Goal: Find specific page/section: Find specific page/section

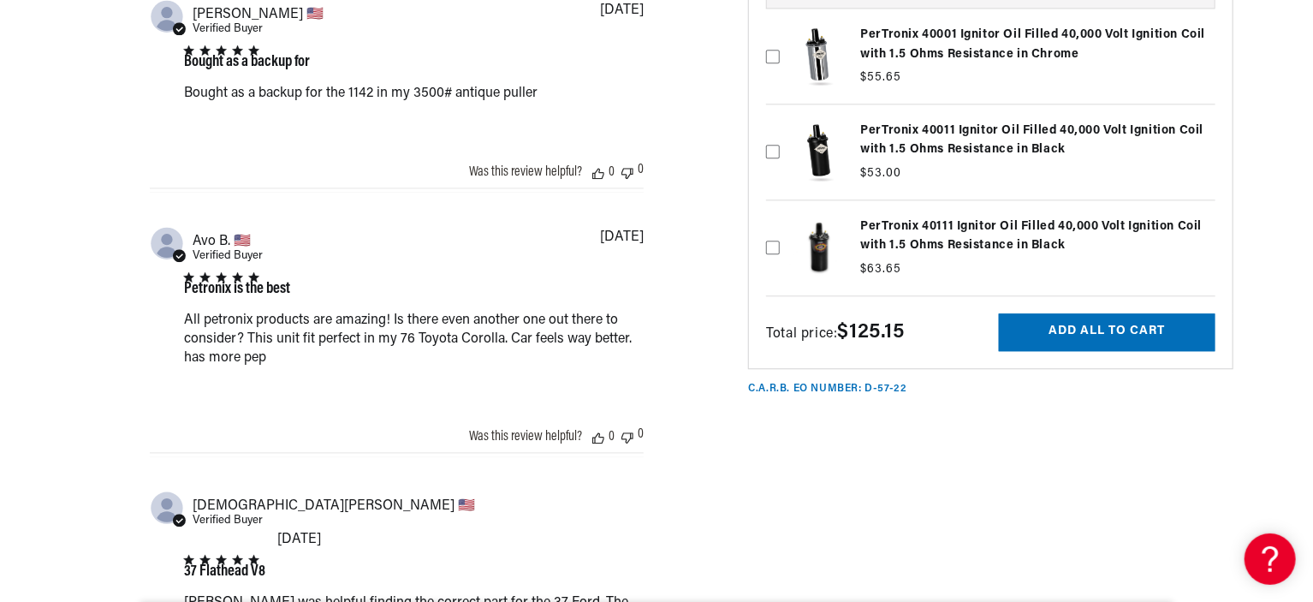
scroll to position [2107, 0]
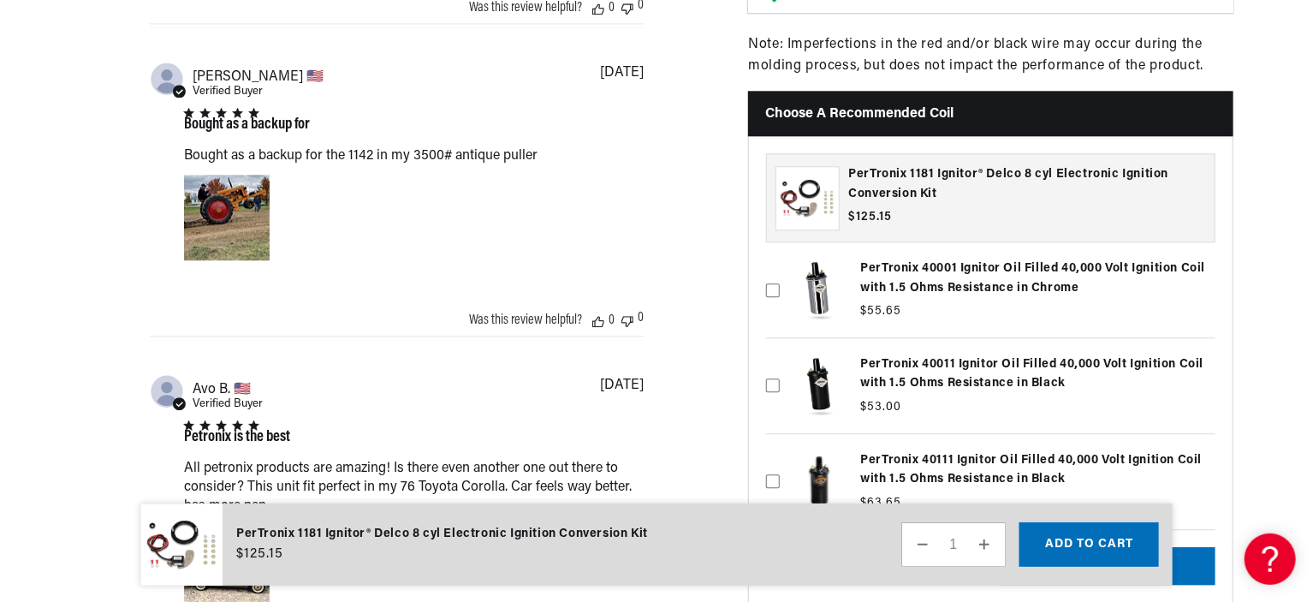
drag, startPoint x: 1312, startPoint y: 65, endPoint x: 1312, endPoint y: -29, distance: 94.2
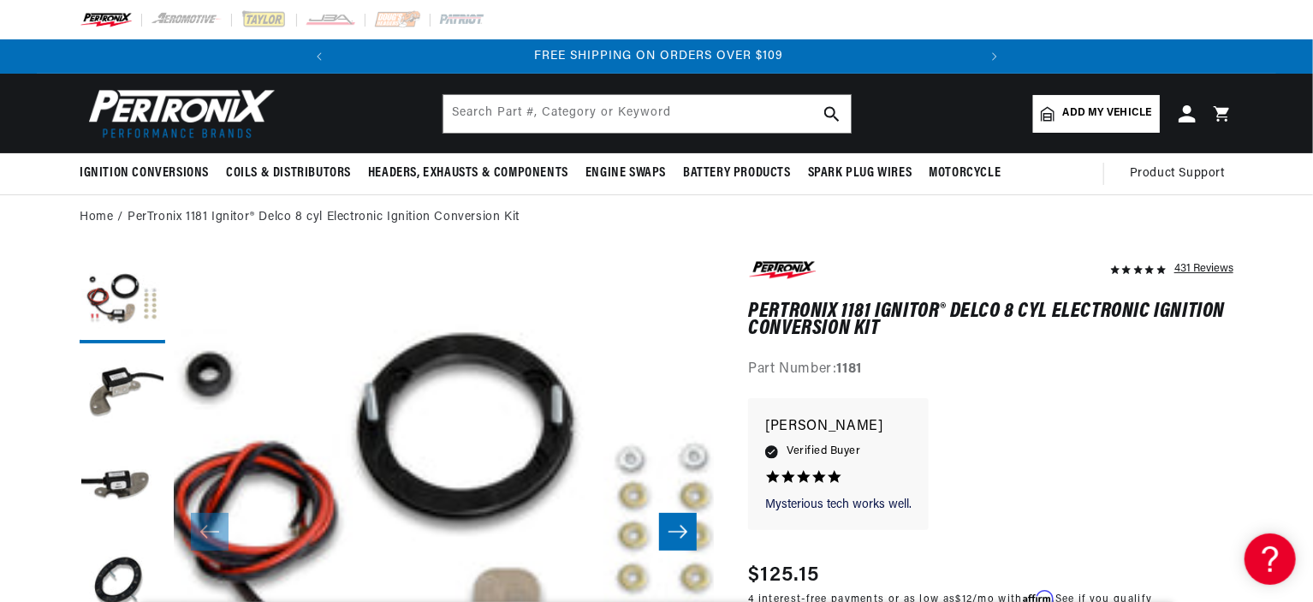
click at [1090, 102] on link "Add my vehicle" at bounding box center [1096, 114] width 127 height 38
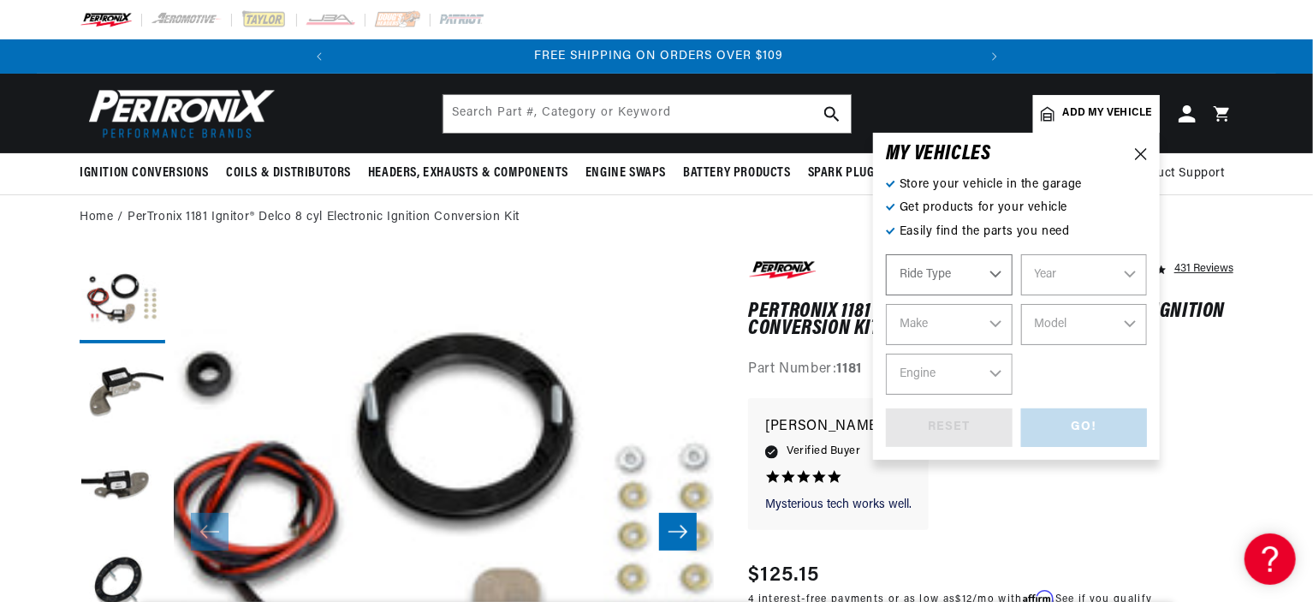
select select "Automotive"
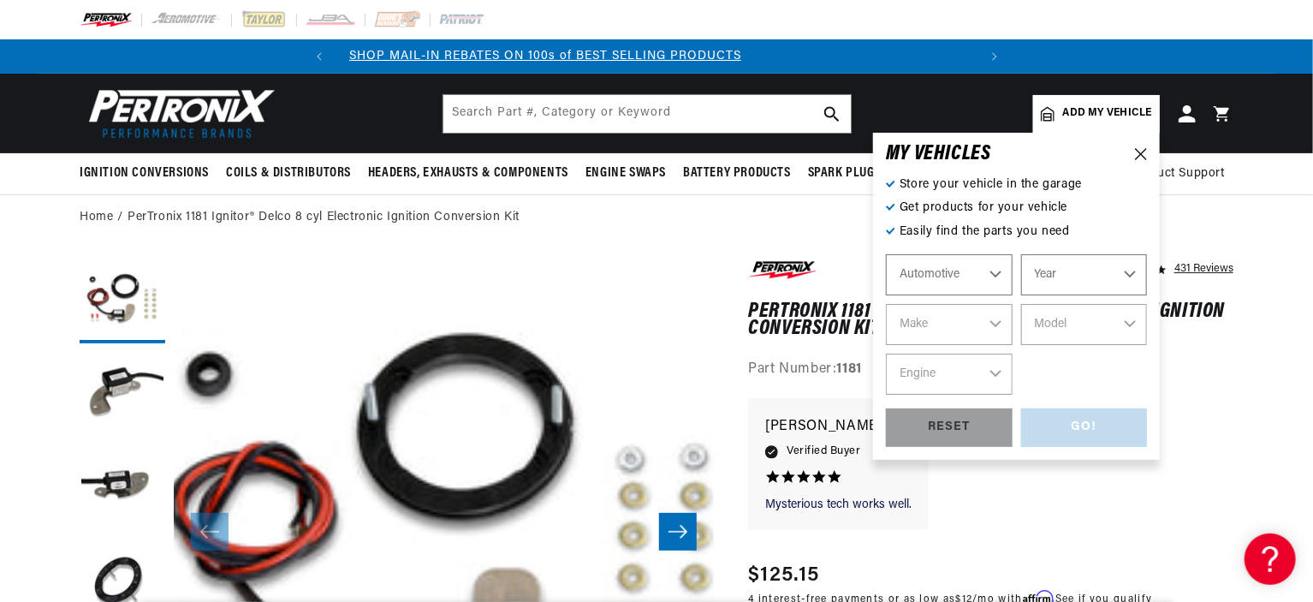
scroll to position [0, 3]
click at [1055, 291] on select "Year [DATE] 2021 2020 2019 2018 2017 2016 2015 2014 2013 2012 2011 2010 2009 20…" at bounding box center [1084, 274] width 127 height 41
select select "1971"
click at [1021, 254] on select "Year [DATE] 2021 2020 2019 2018 2017 2016 2015 2014 2013 2012 2011 2010 2009 20…" at bounding box center [1084, 274] width 127 height 41
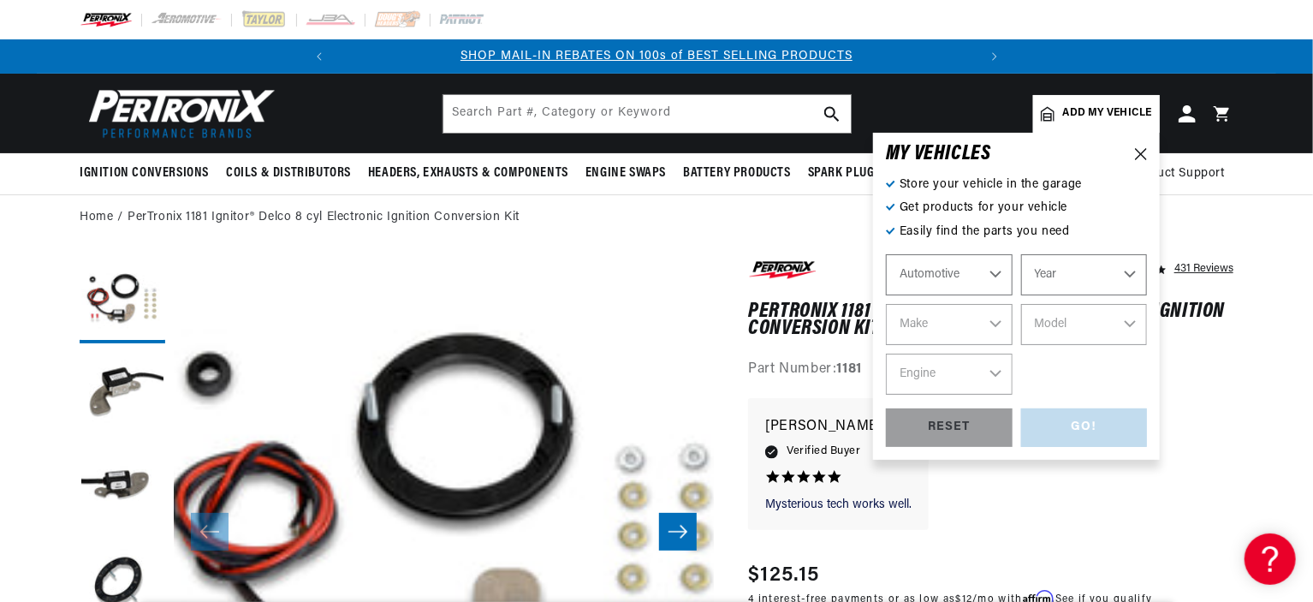
select select "1971"
click at [918, 329] on select "Make Alfa Romeo American Motors Aston [PERSON_NAME] Audi [GEOGRAPHIC_DATA] Avan…" at bounding box center [949, 324] width 127 height 41
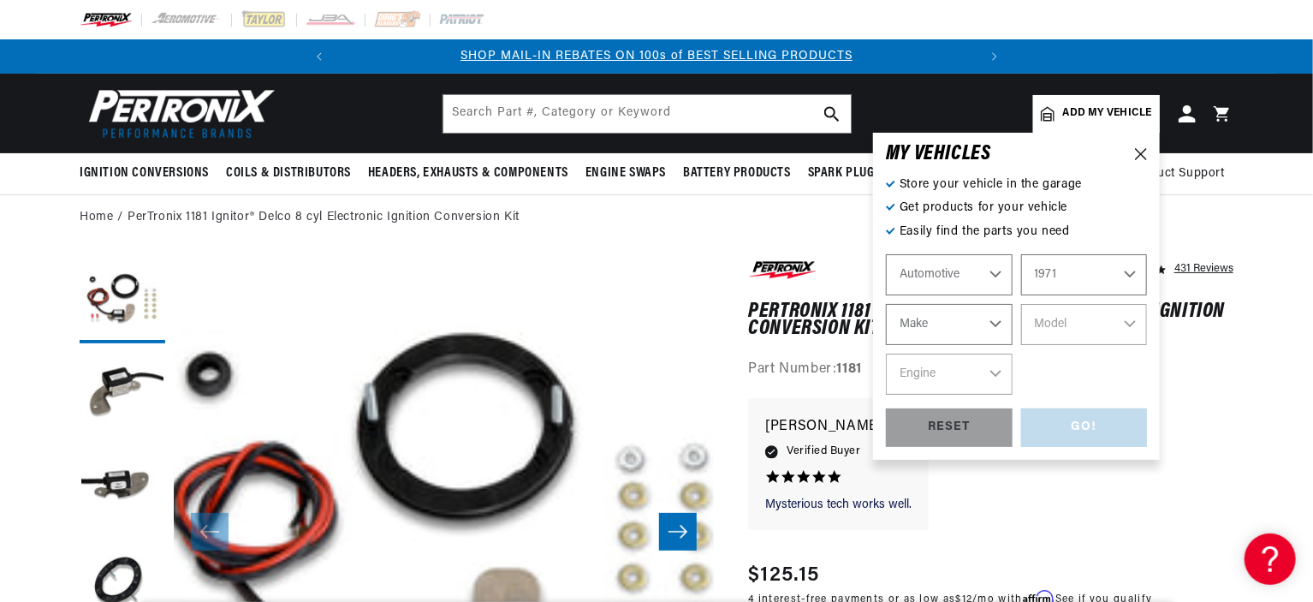
click at [918, 329] on select "Make Alfa Romeo American Motors Aston [PERSON_NAME] Audi [GEOGRAPHIC_DATA] Avan…" at bounding box center [949, 324] width 127 height 41
select select "Chevrolet"
click at [886, 304] on select "Make Alfa Romeo American Motors Aston [PERSON_NAME] Audi [GEOGRAPHIC_DATA] Avan…" at bounding box center [949, 324] width 127 height 41
select select "Chevrolet"
click at [1056, 318] on select "Model [GEOGRAPHIC_DATA] [GEOGRAPHIC_DATA] Blazer [GEOGRAPHIC_DATA] C10 Pickup C…" at bounding box center [1084, 324] width 127 height 41
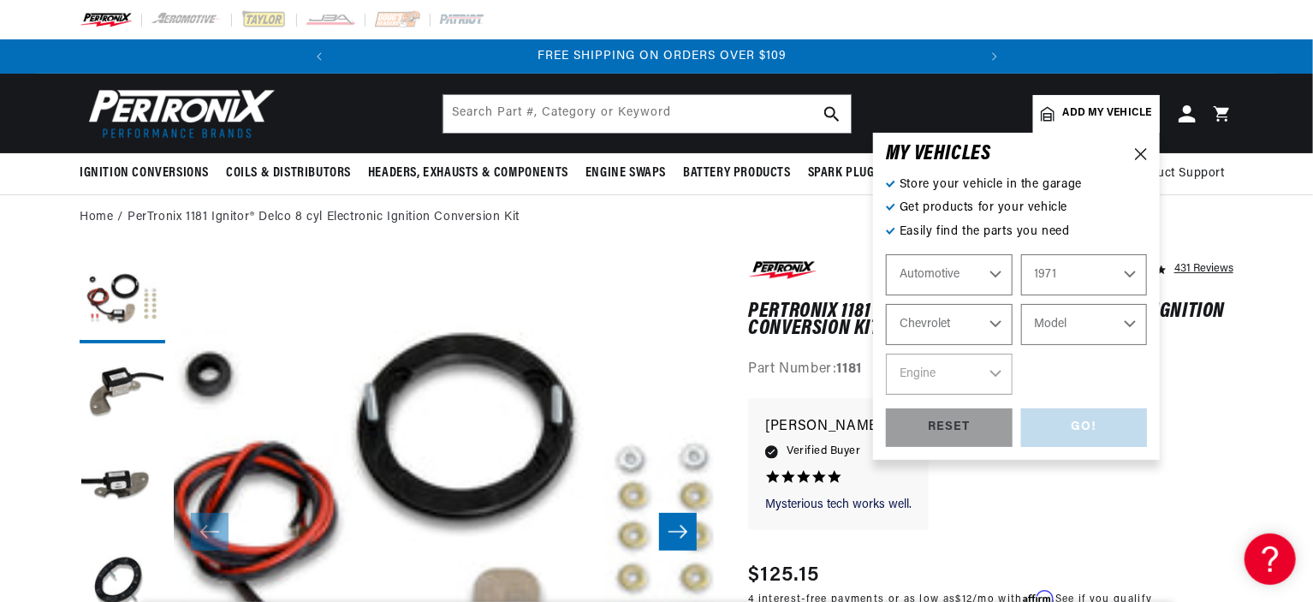
scroll to position [0, 639]
select select "Chevelle"
click at [1021, 304] on select "Model [GEOGRAPHIC_DATA] [GEOGRAPHIC_DATA] Blazer [GEOGRAPHIC_DATA] C10 Pickup C…" at bounding box center [1084, 324] width 127 height 41
select select "Chevelle"
click at [922, 372] on select "Engine 3.2L 3.8L 4.6L 5.3L 5.4L 6.5L 250cid / 4.1L 305cid / 5.0L 307cid / 5.0L …" at bounding box center [949, 374] width 127 height 41
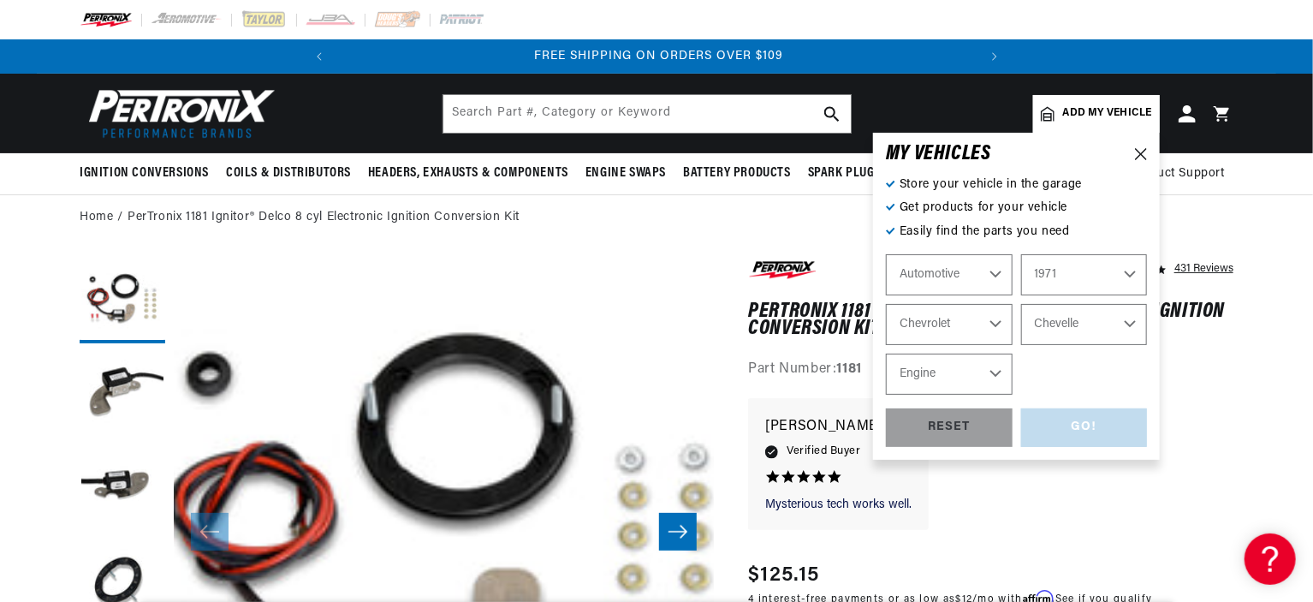
select select "350cid-5.7L"
click at [886, 354] on select "Engine 3.2L 3.8L 4.6L 5.3L 5.4L 6.5L 250cid / 4.1L 305cid / 5.0L 307cid / 5.0L …" at bounding box center [949, 374] width 127 height 41
select select "350cid-5.7L"
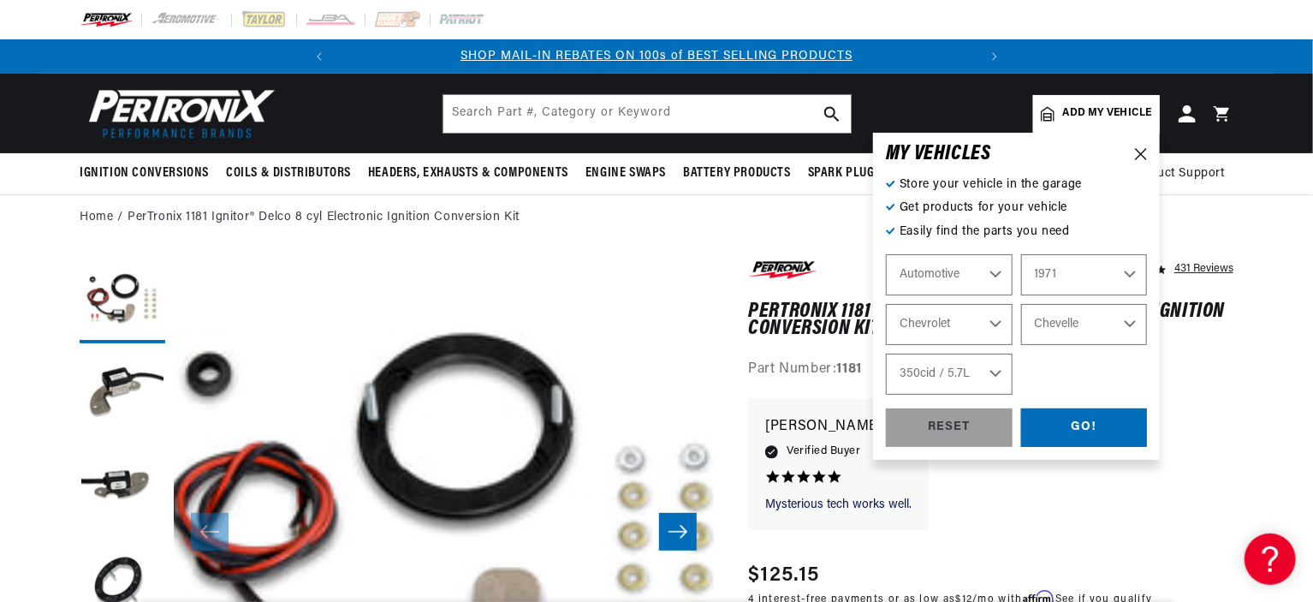
scroll to position [0, 0]
click at [1076, 430] on div "GO!" at bounding box center [1084, 427] width 127 height 39
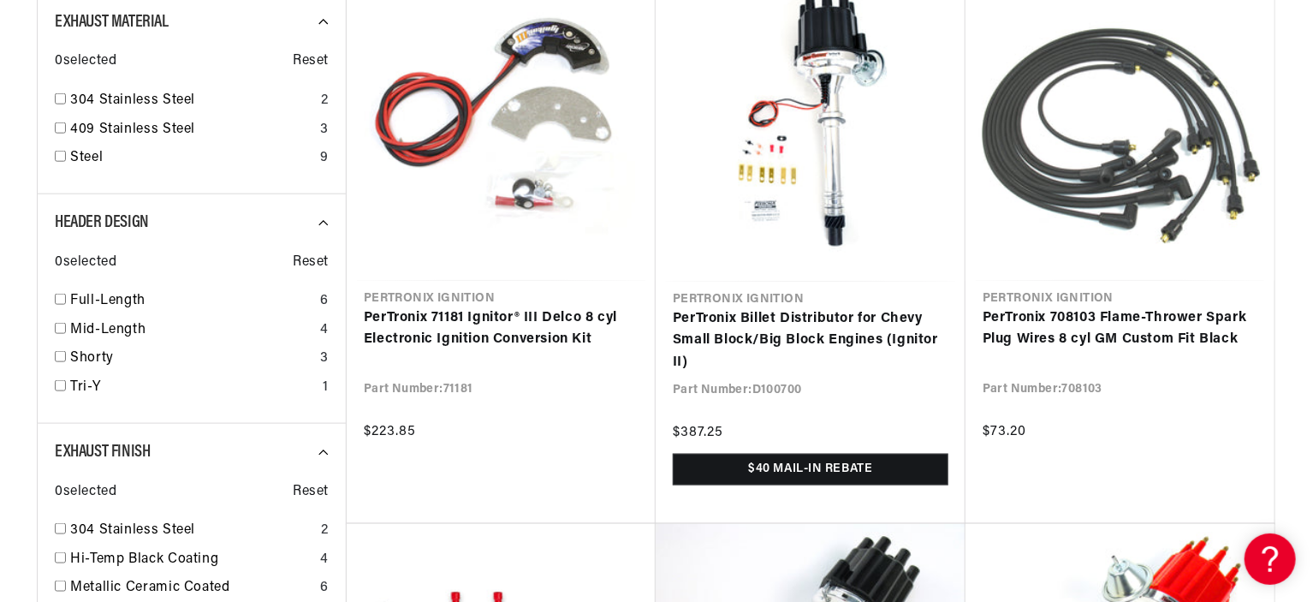
drag, startPoint x: 1291, startPoint y: 193, endPoint x: 1295, endPoint y: 215, distance: 21.8
drag, startPoint x: 1312, startPoint y: 143, endPoint x: 1311, endPoint y: 170, distance: 27.4
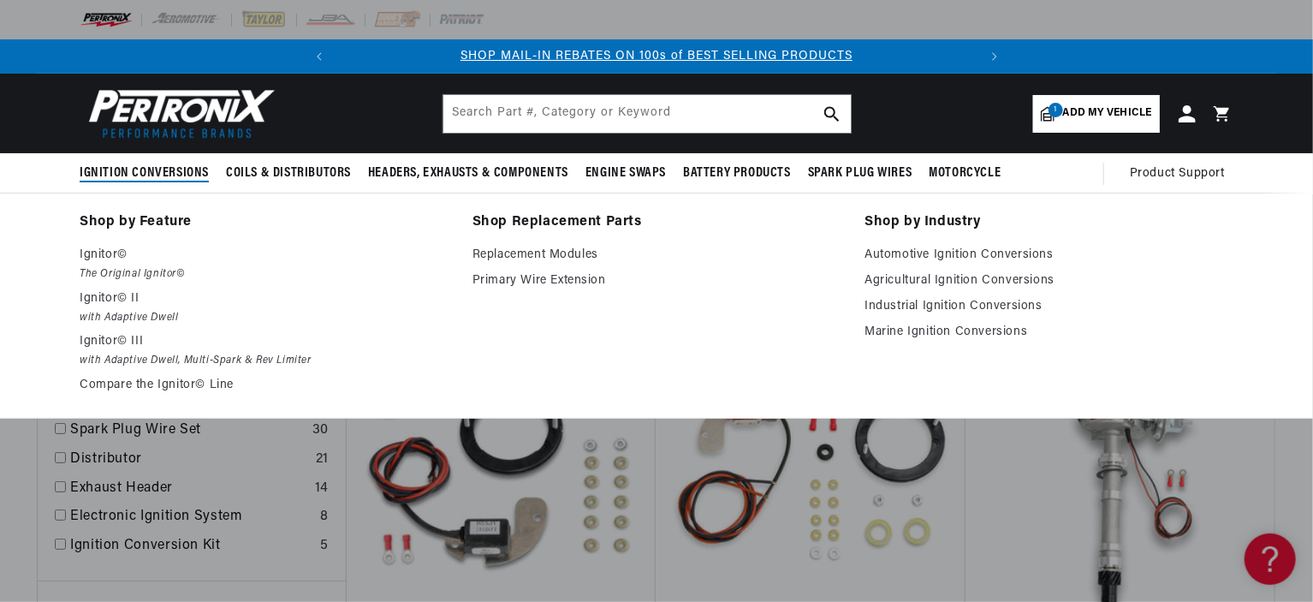
click at [164, 169] on span "Ignition Conversions" at bounding box center [144, 173] width 129 height 18
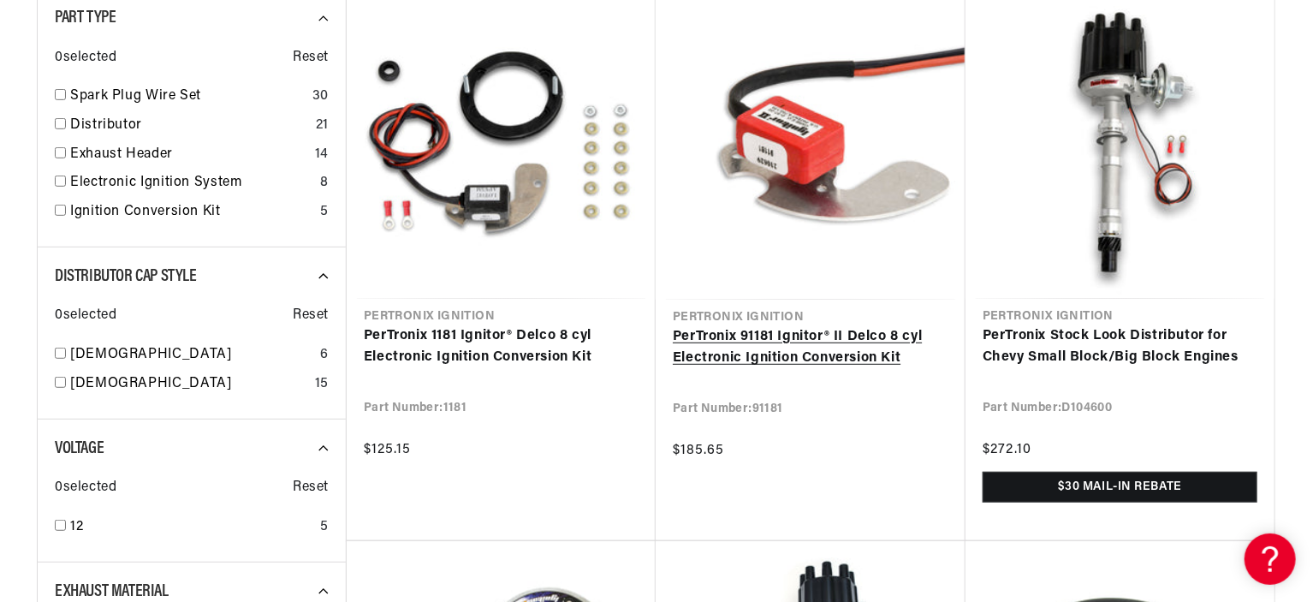
click at [729, 330] on link "PerTronix 91181 Ignitor® II Delco 8 cyl Electronic Ignition Conversion Kit" at bounding box center [811, 348] width 276 height 44
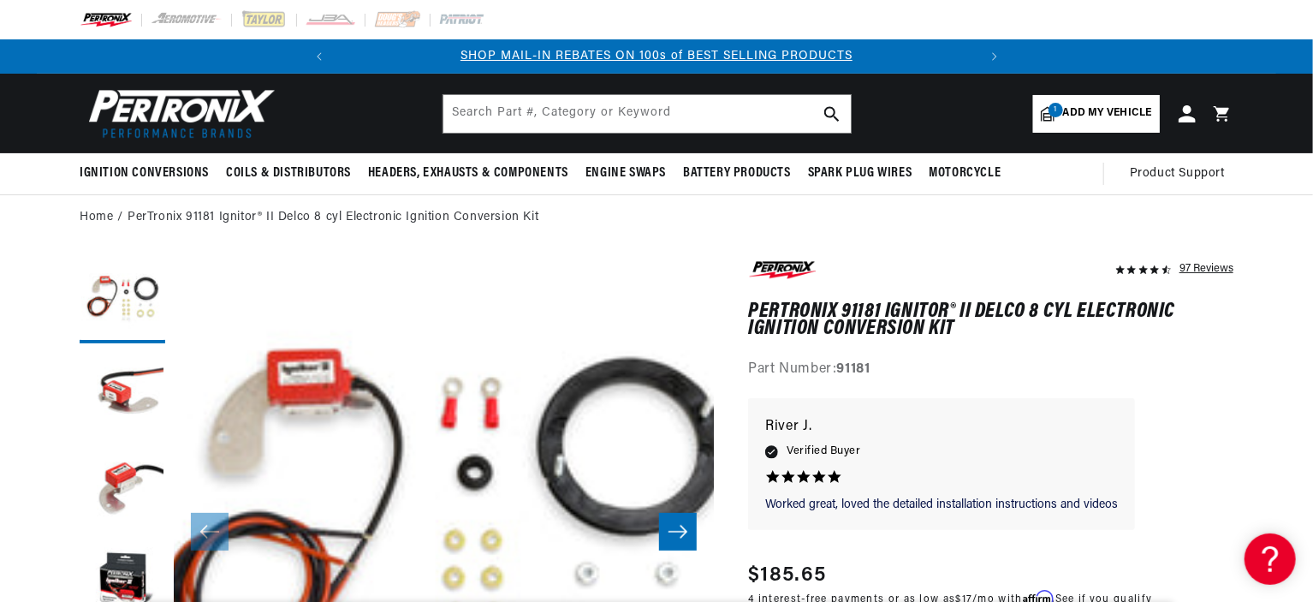
click at [1306, 56] on div "SHOP MAIL-IN REBATES ON 100s of BEST SELLING PRODUCTS FREE SHIPPING ON ORDERS O…" at bounding box center [656, 56] width 1313 height 34
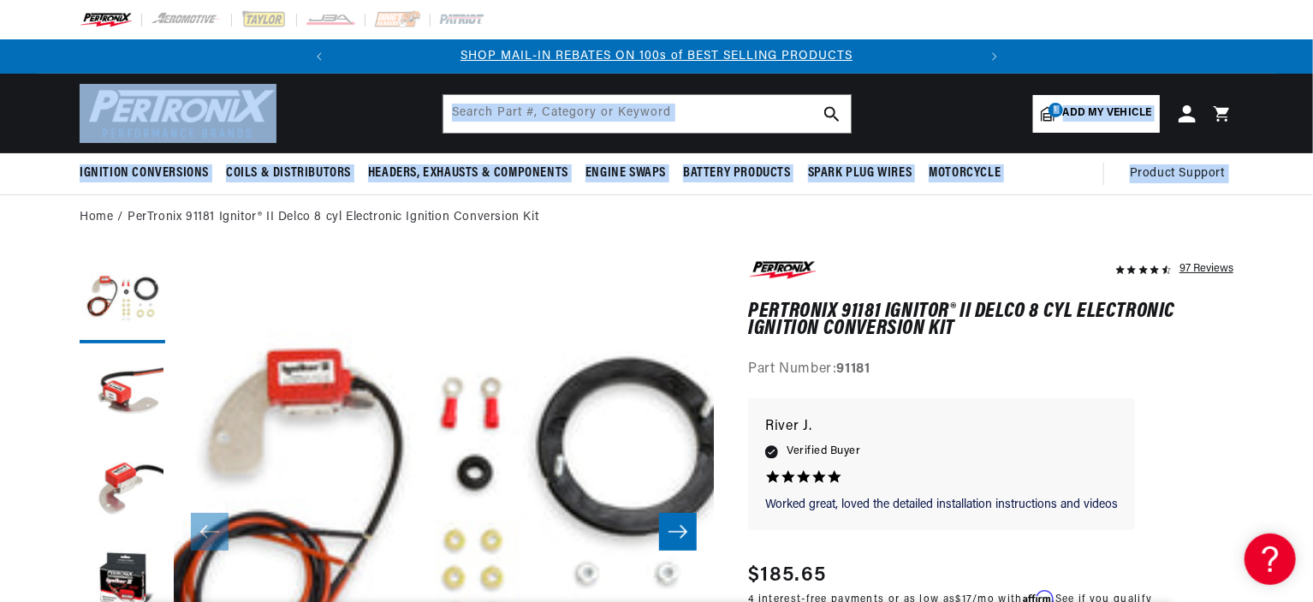
drag, startPoint x: 1306, startPoint y: 56, endPoint x: 1305, endPoint y: 124, distance: 67.6
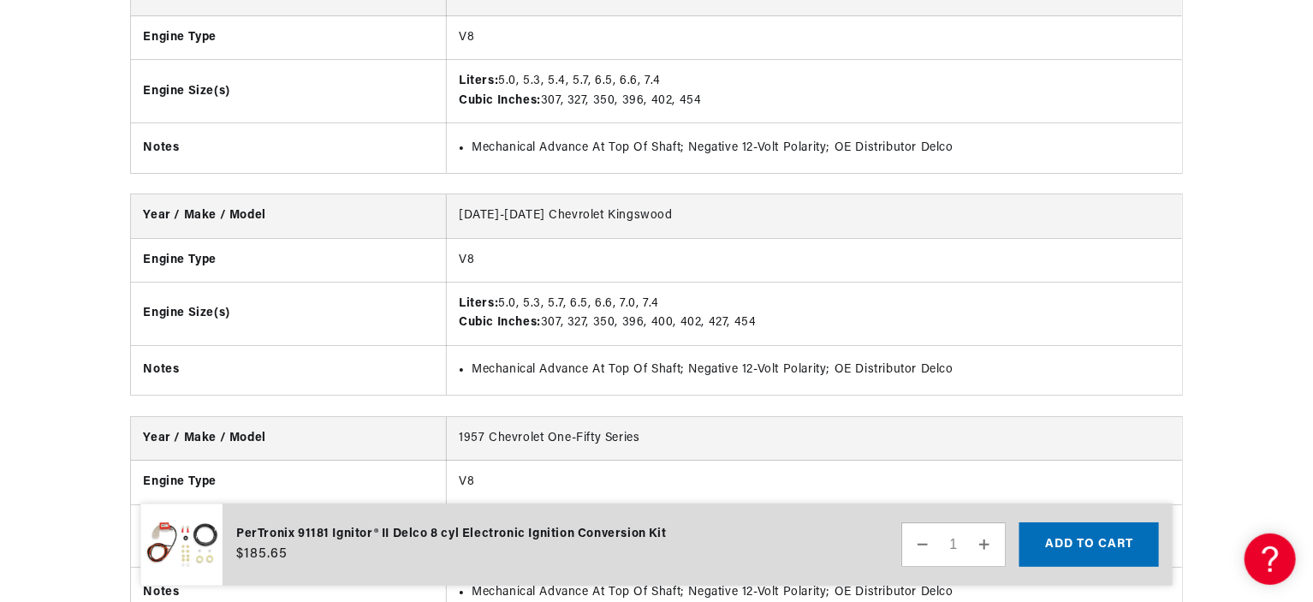
scroll to position [0, 639]
